Goal: Transaction & Acquisition: Purchase product/service

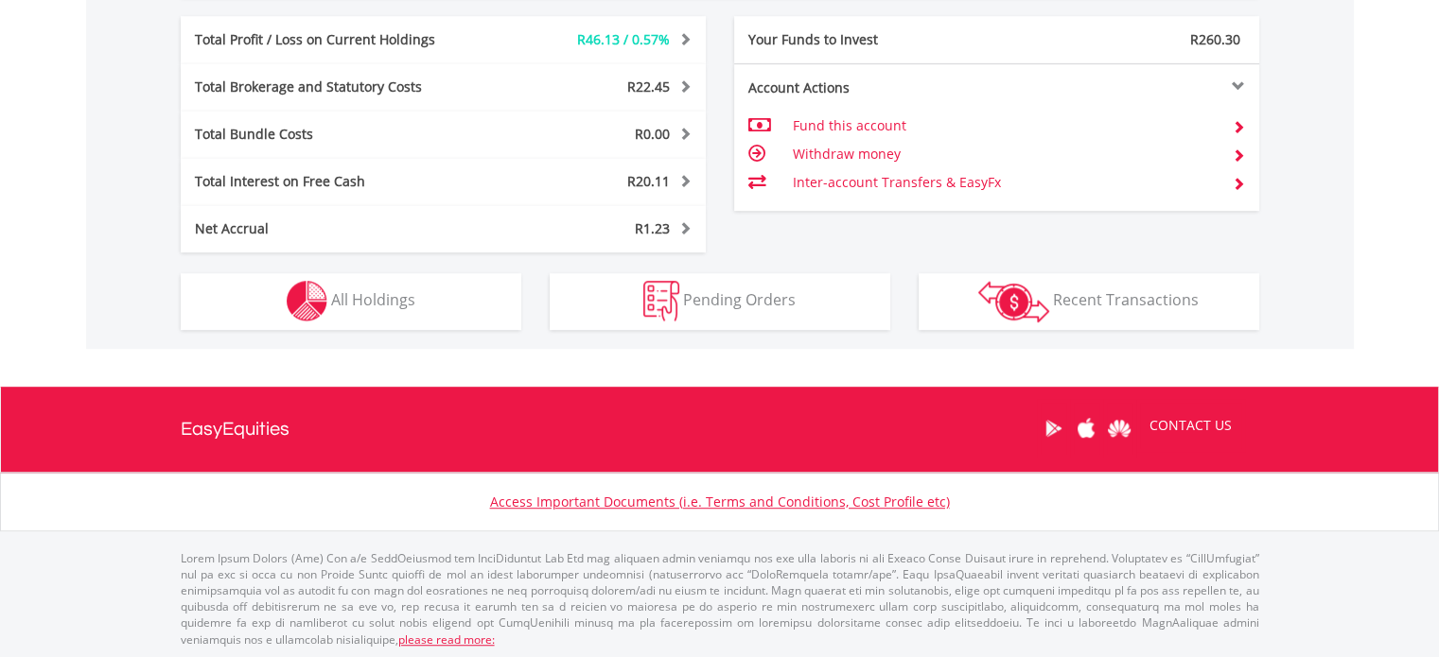
scroll to position [182, 359]
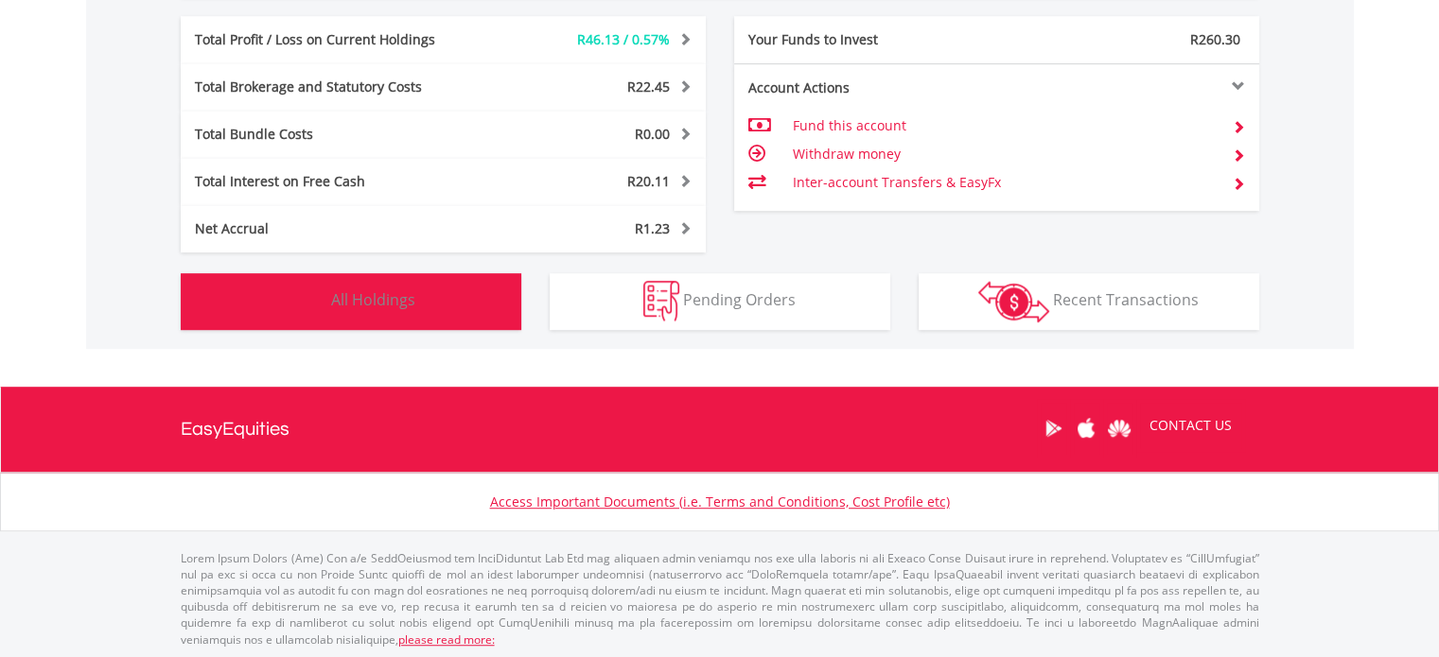
click at [431, 306] on button "Holdings All Holdings" at bounding box center [351, 301] width 341 height 57
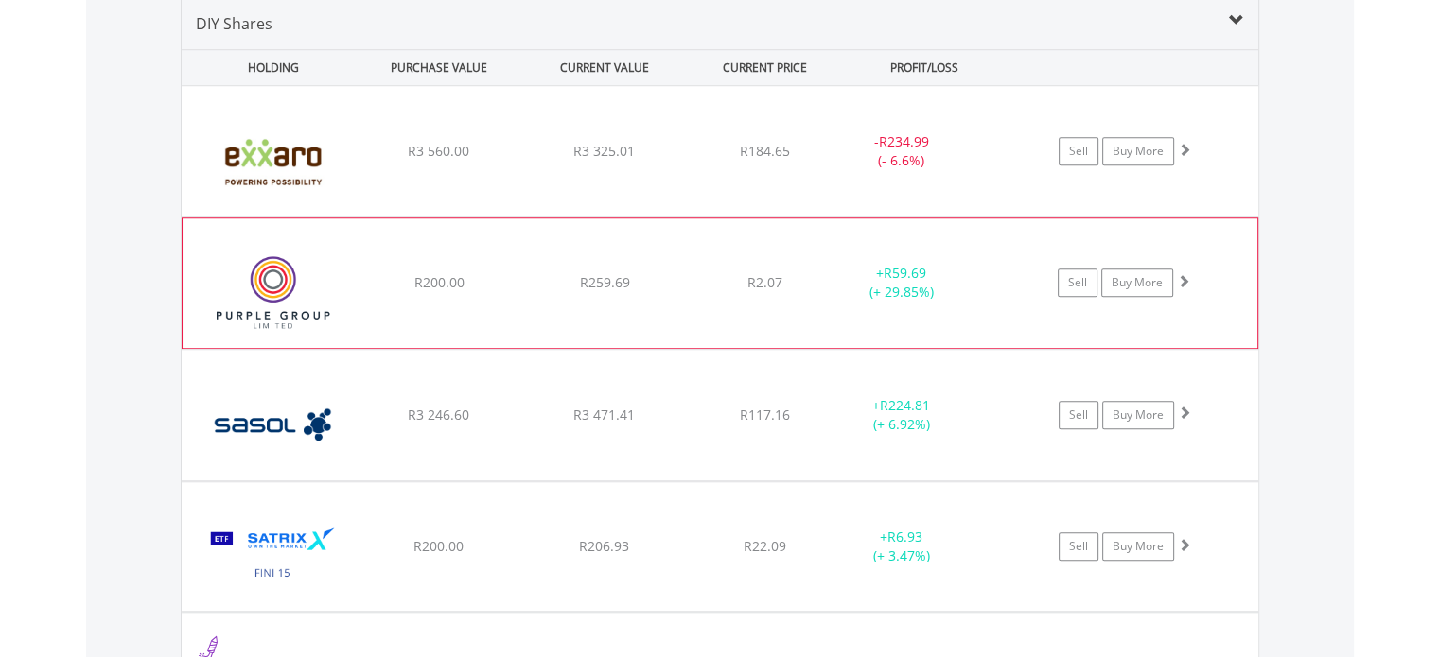
scroll to position [1498, 0]
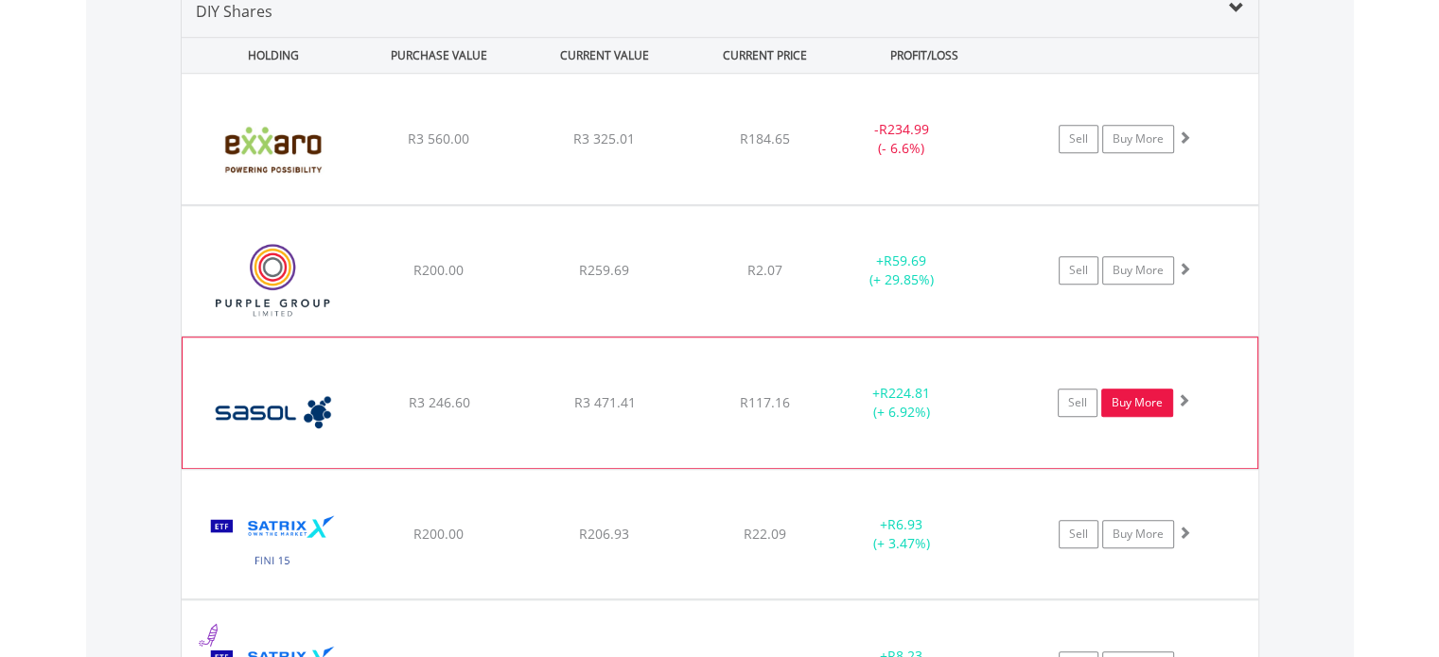
click at [1132, 404] on link "Buy More" at bounding box center [1137, 403] width 72 height 28
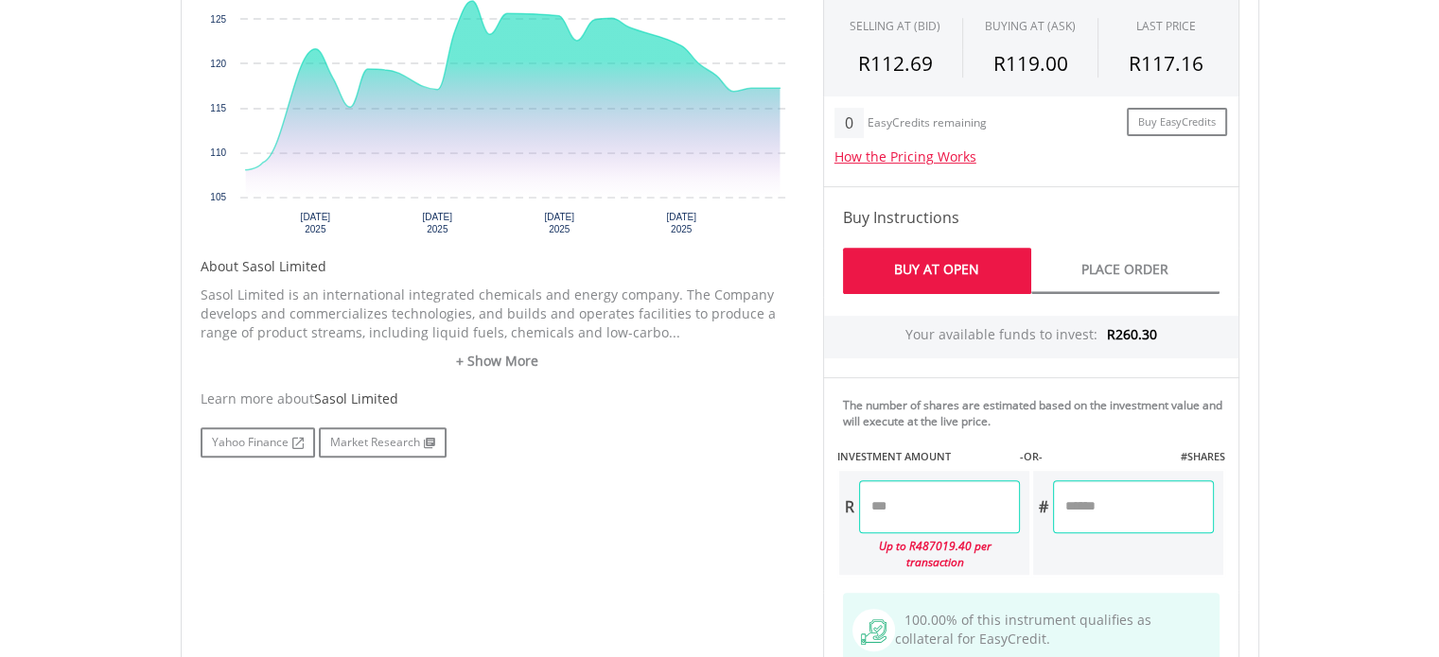
scroll to position [755, 0]
click at [1111, 491] on input "number" at bounding box center [1133, 507] width 161 height 53
type input "*"
type input "******"
click at [969, 502] on div "Last Updated Price: 15-min. Delay* Price Update Cost: 0 Credits Market Closed S…" at bounding box center [1031, 432] width 445 height 1061
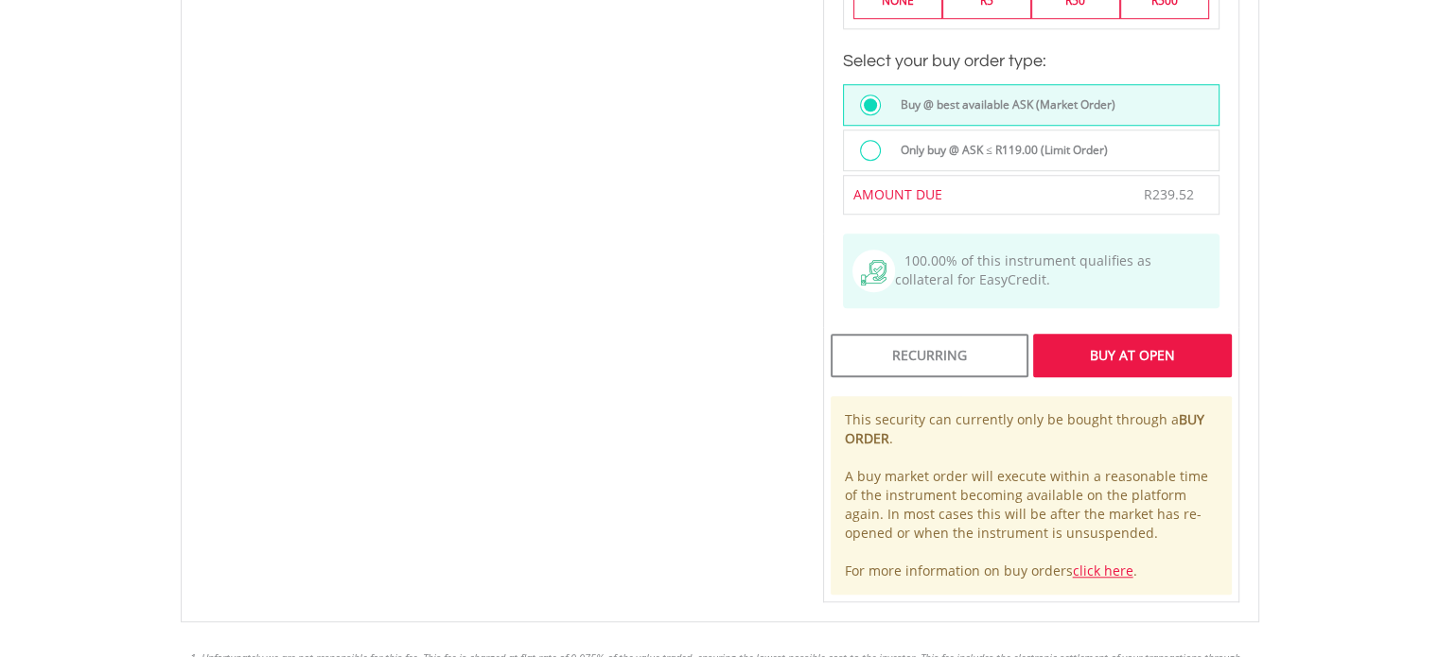
scroll to position [1584, 0]
click at [1146, 333] on div "Buy At Open" at bounding box center [1132, 354] width 198 height 44
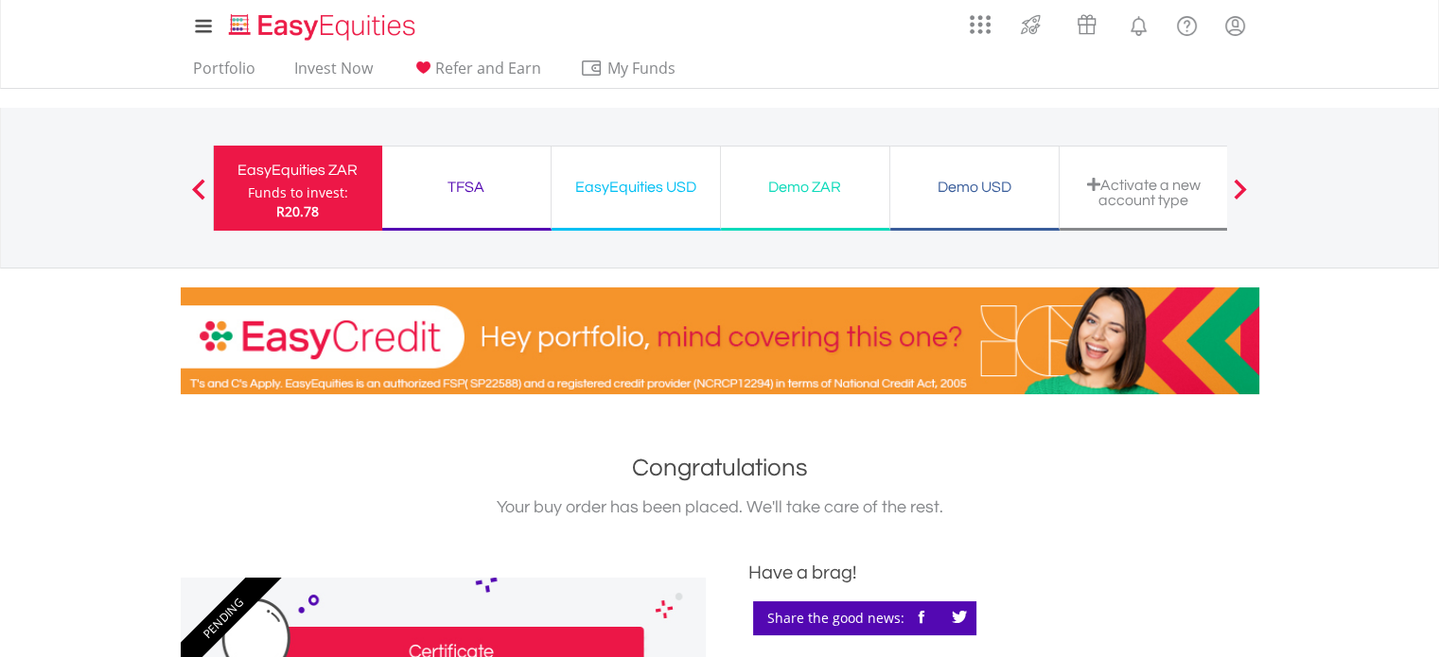
click at [266, 176] on div "EasyEquities ZAR" at bounding box center [298, 170] width 146 height 26
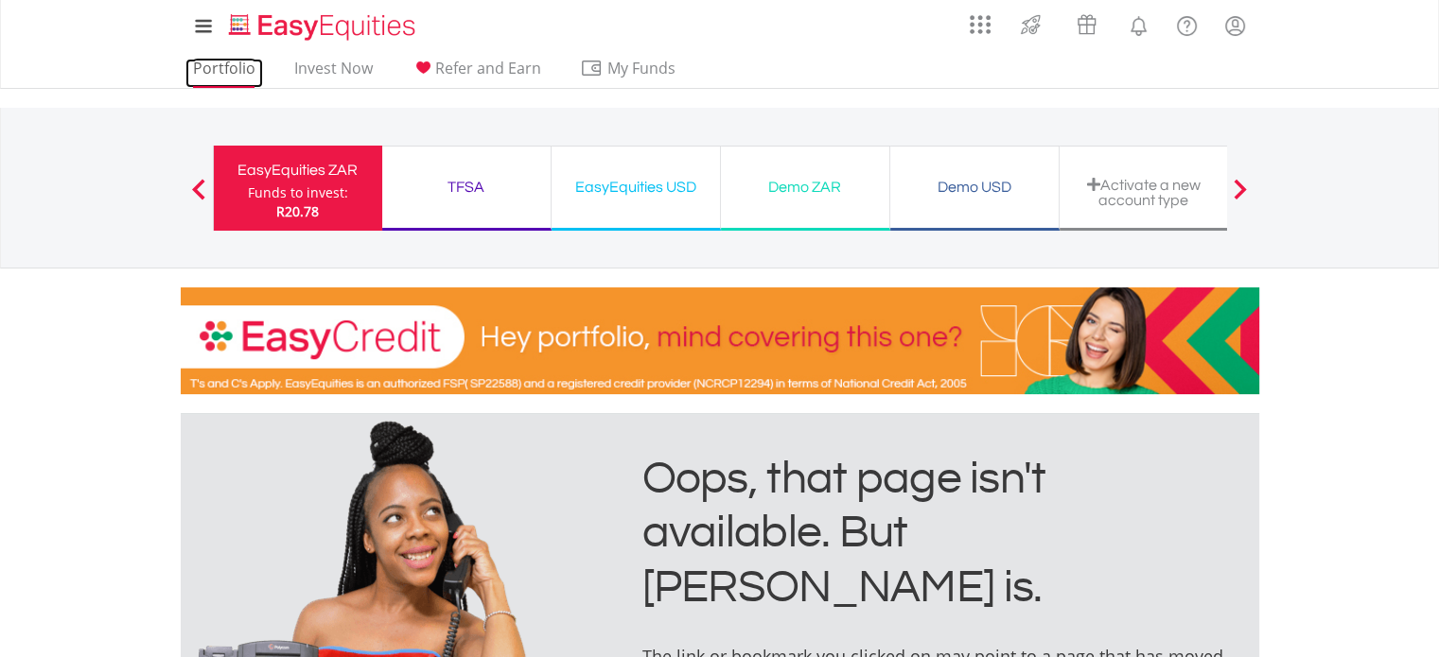
click at [204, 69] on link "Portfolio" at bounding box center [224, 73] width 78 height 29
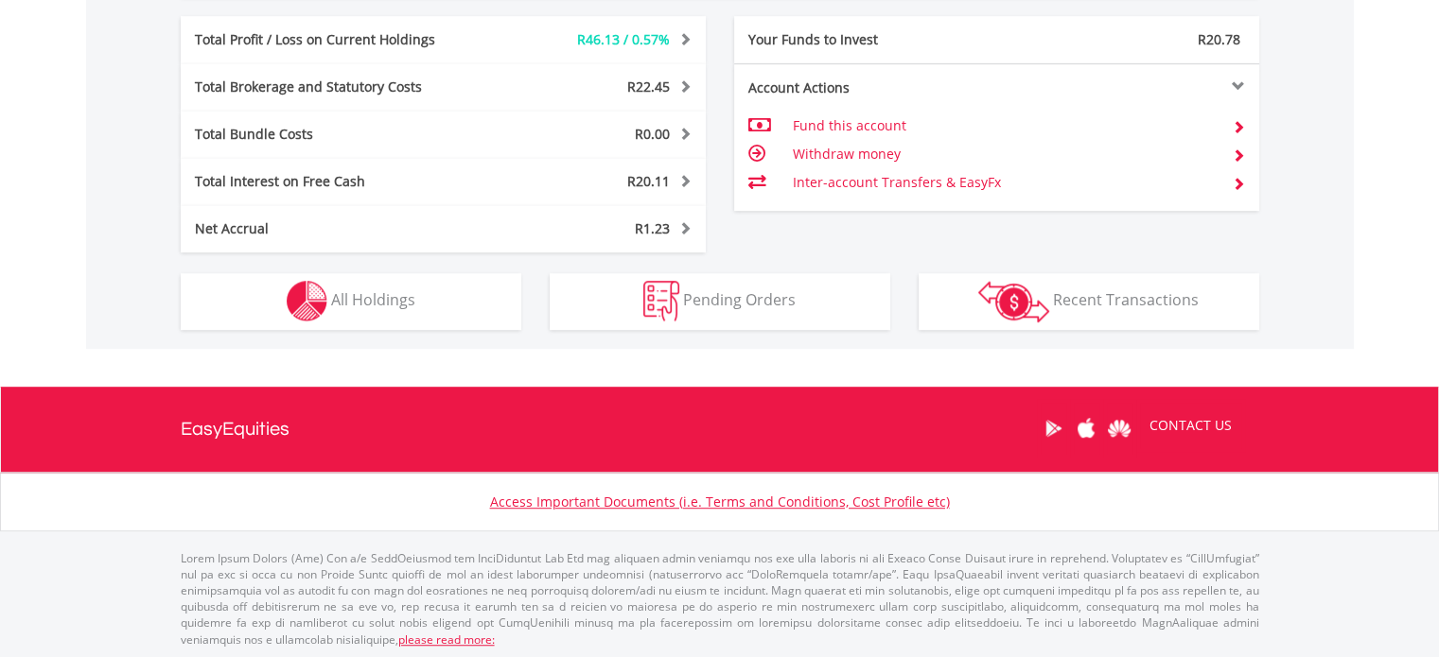
scroll to position [182, 359]
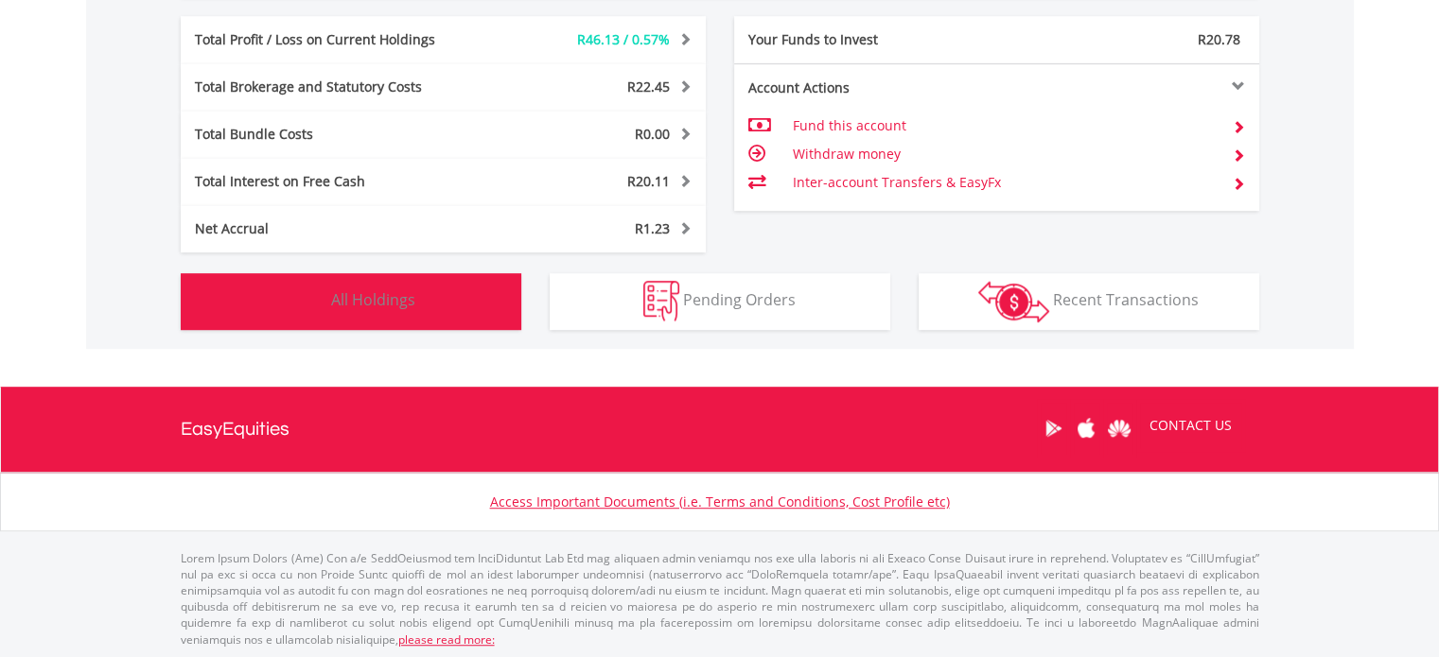
click at [342, 294] on span "All Holdings" at bounding box center [373, 299] width 84 height 21
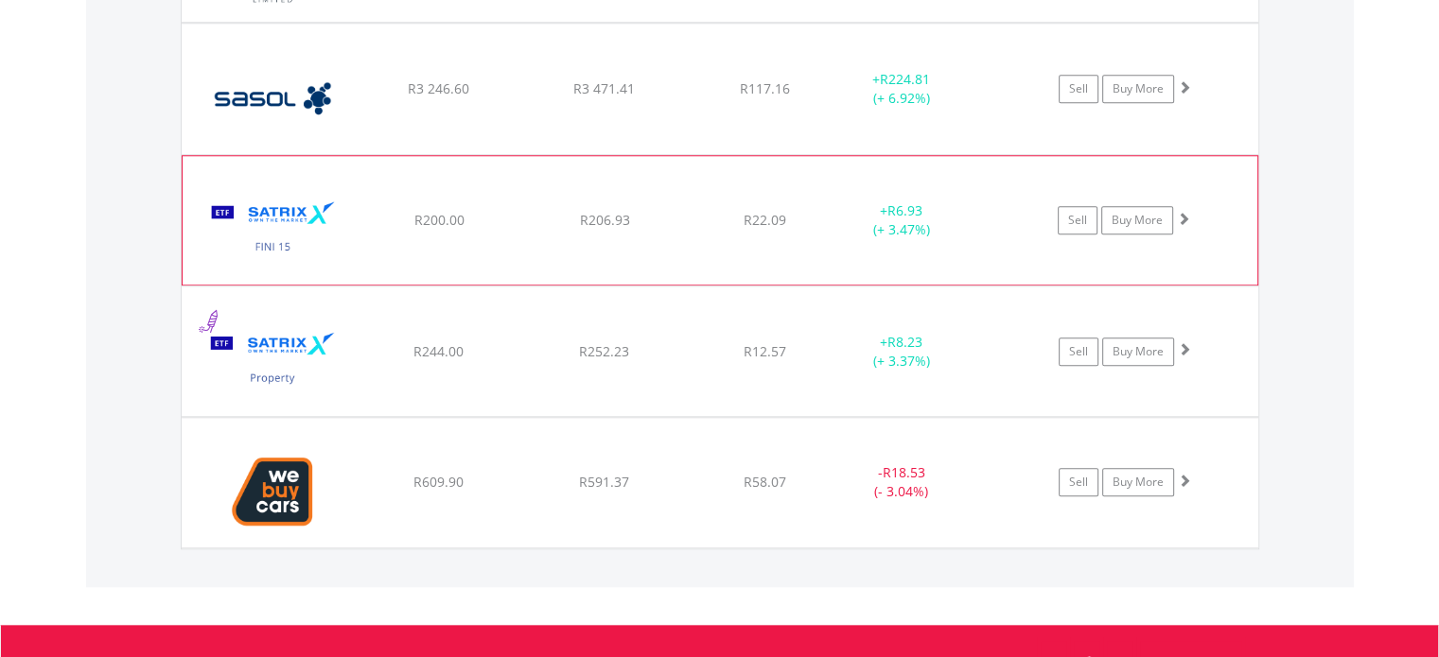
scroll to position [1814, 0]
